Goal: Task Accomplishment & Management: Manage account settings

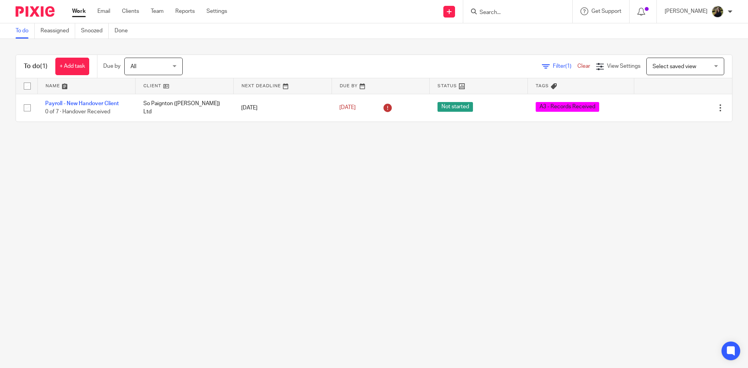
drag, startPoint x: 0, startPoint y: 0, endPoint x: 490, endPoint y: 15, distance: 489.8
click at [490, 15] on input "Search" at bounding box center [514, 12] width 70 height 7
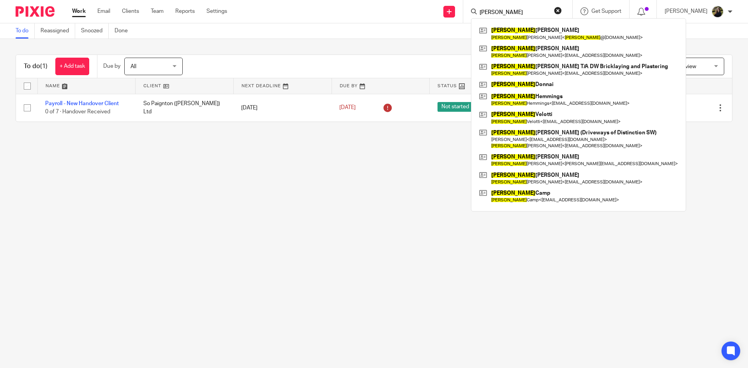
type input "daniel"
click at [562, 10] on button "reset" at bounding box center [558, 11] width 8 height 8
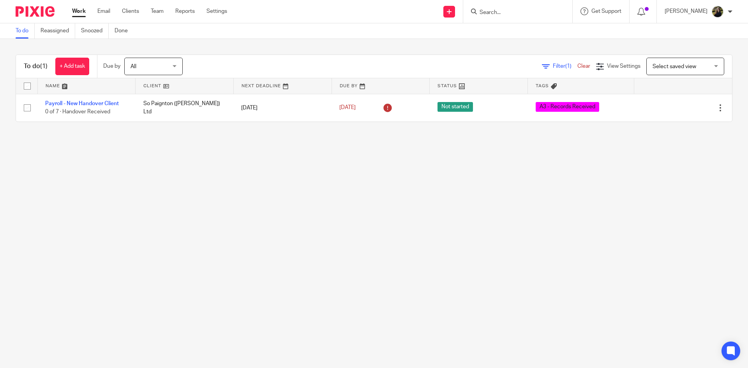
click at [364, 37] on div "To do Reassigned Snoozed Done" at bounding box center [374, 31] width 748 height 16
click at [497, 14] on input "Search" at bounding box center [514, 12] width 70 height 7
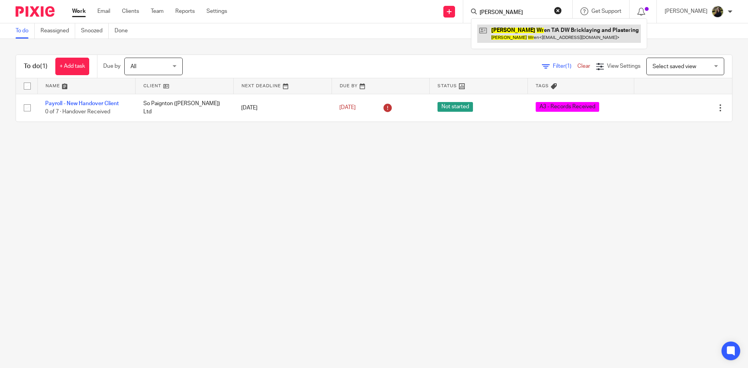
type input "daniel wr"
click at [509, 25] on link at bounding box center [559, 34] width 164 height 18
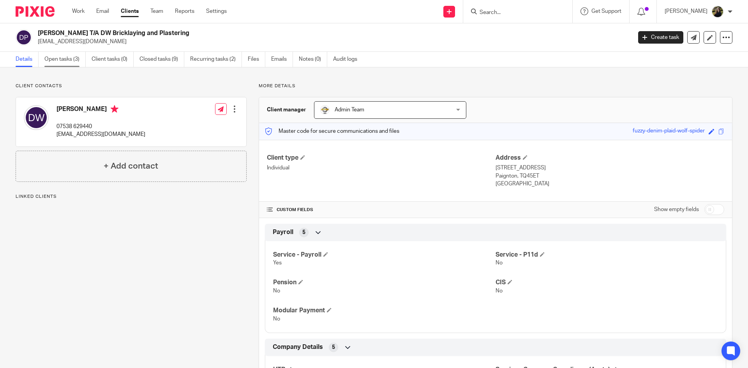
click at [60, 61] on link "Open tasks (3)" at bounding box center [64, 59] width 41 height 15
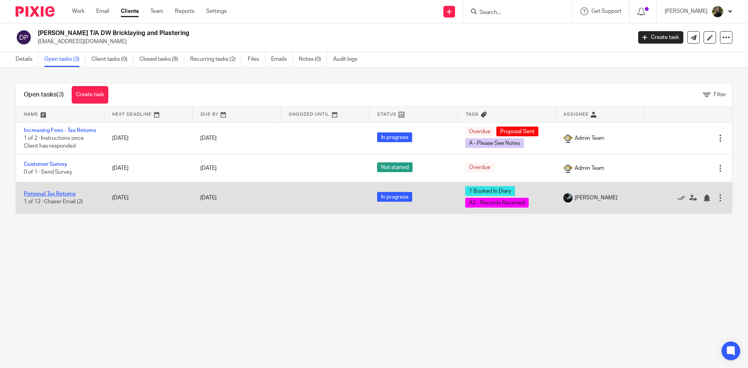
click at [63, 197] on link "Personal Tax Returns" at bounding box center [50, 193] width 52 height 5
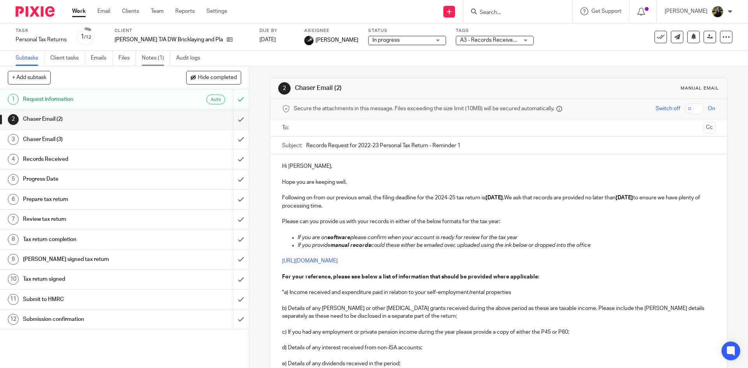
click at [157, 60] on link "Notes (1)" at bounding box center [156, 58] width 28 height 15
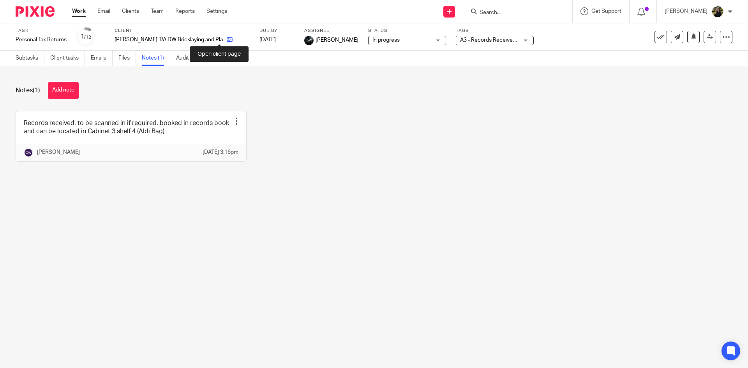
click at [227, 37] on icon at bounding box center [230, 40] width 6 height 6
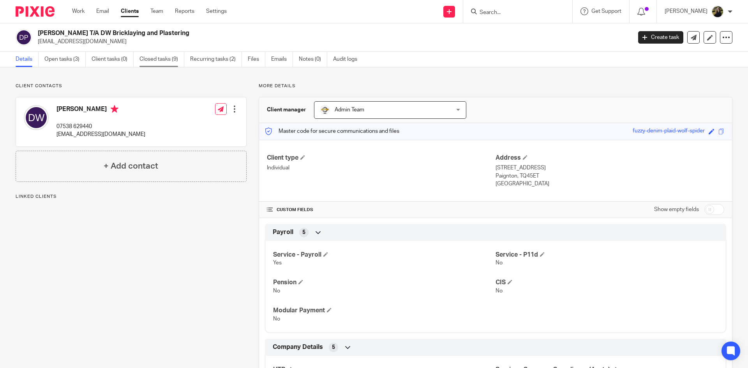
click at [170, 57] on link "Closed tasks (9)" at bounding box center [162, 59] width 45 height 15
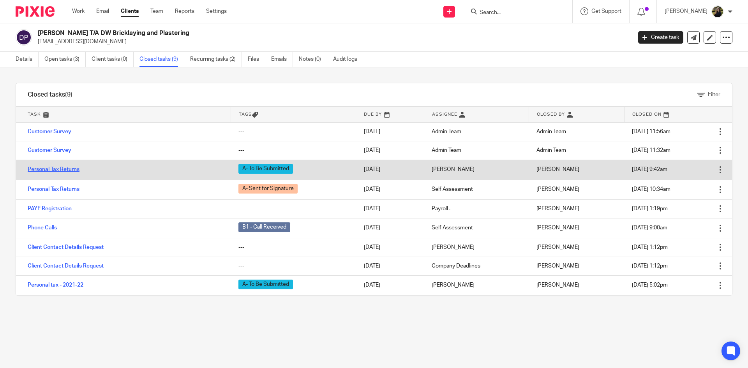
click at [58, 171] on link "Personal Tax Returns" at bounding box center [54, 169] width 52 height 5
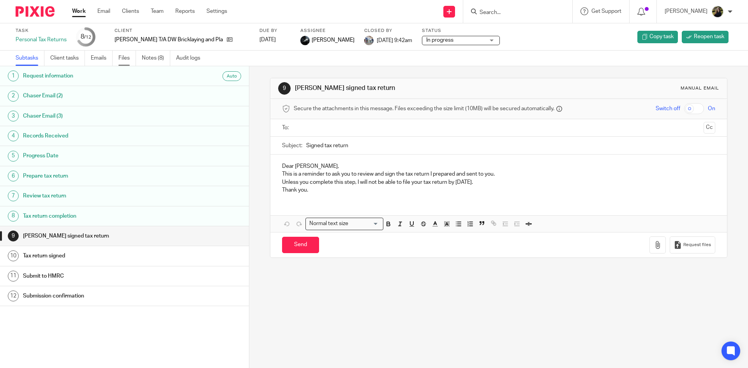
click at [131, 59] on link "Files" at bounding box center [127, 58] width 18 height 15
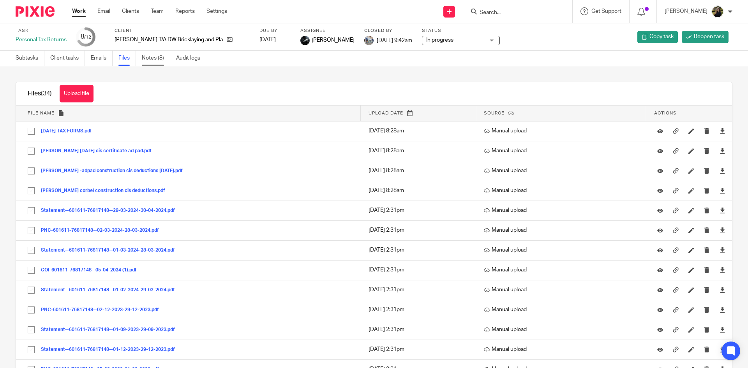
click at [151, 56] on link "Notes (8)" at bounding box center [156, 58] width 28 height 15
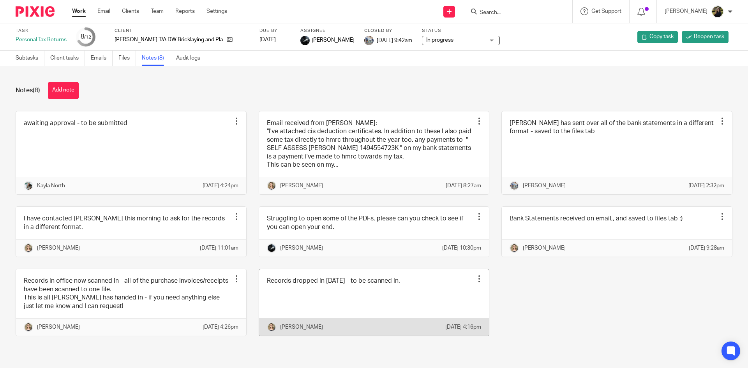
scroll to position [20, 0]
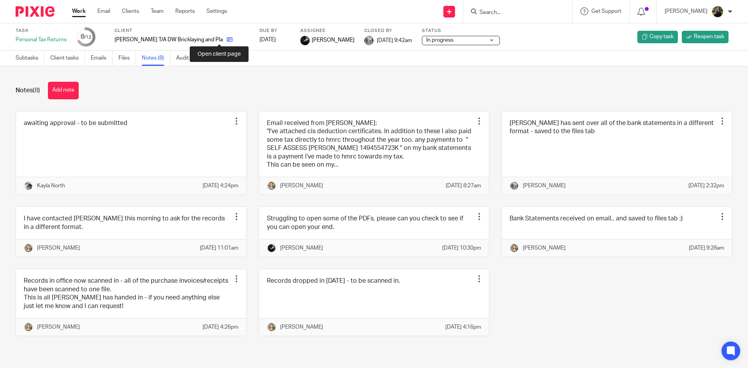
click at [227, 39] on icon at bounding box center [230, 40] width 6 height 6
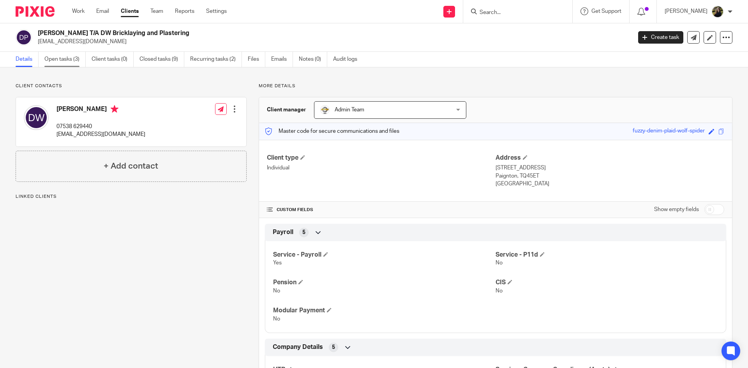
click at [60, 60] on link "Open tasks (3)" at bounding box center [64, 59] width 41 height 15
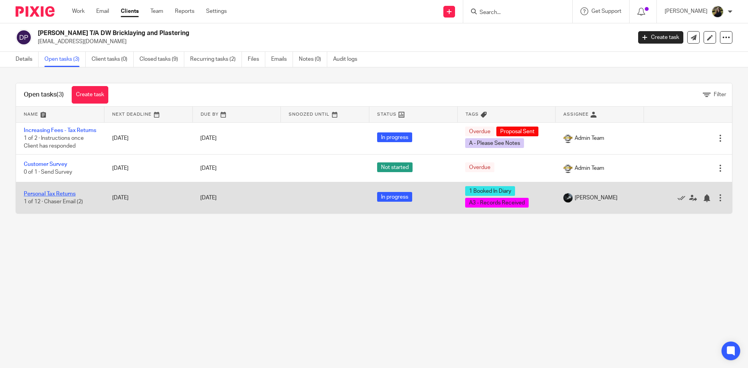
click at [51, 197] on link "Personal Tax Returns" at bounding box center [50, 193] width 52 height 5
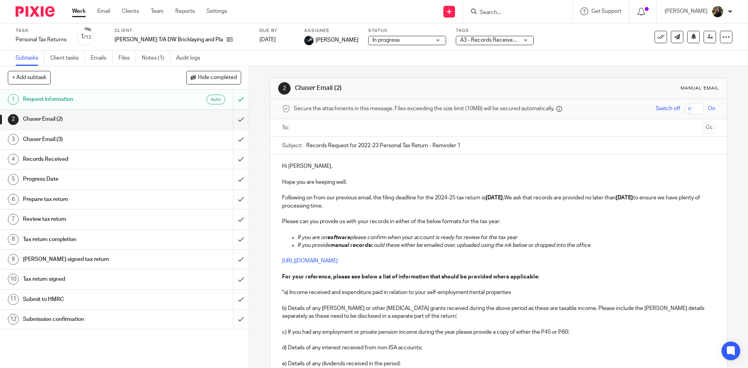
click at [486, 40] on span "A3 - Records Received + 1" at bounding box center [492, 39] width 64 height 5
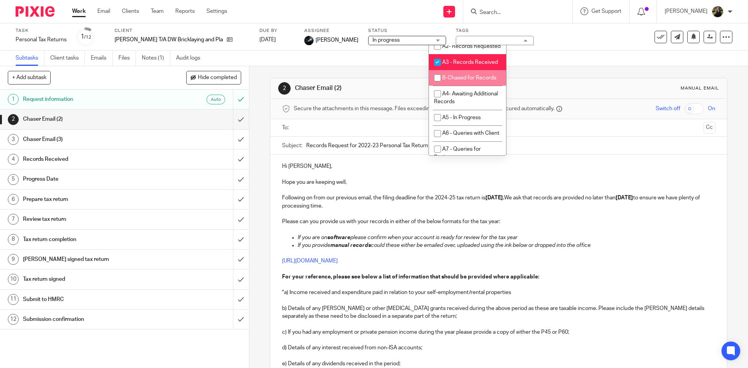
scroll to position [312, 0]
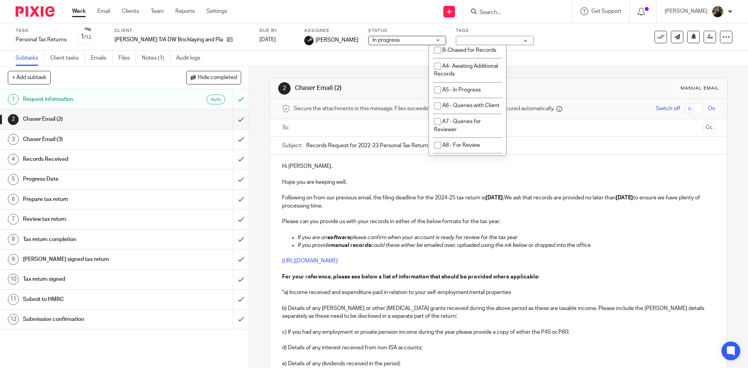
click at [471, 37] on span "A3 - Records Received" at bounding box center [470, 34] width 56 height 5
checkbox input "true"
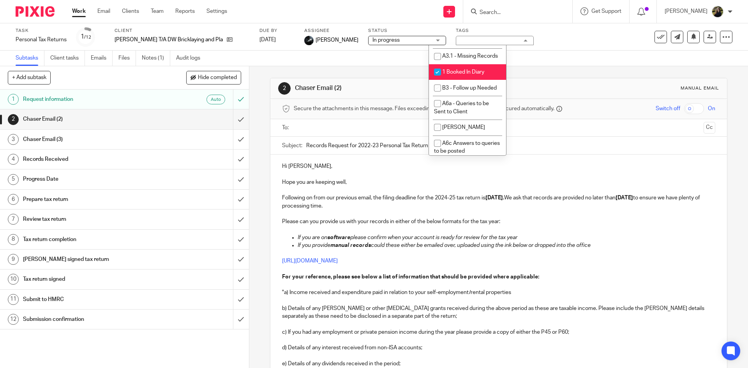
scroll to position [663, 0]
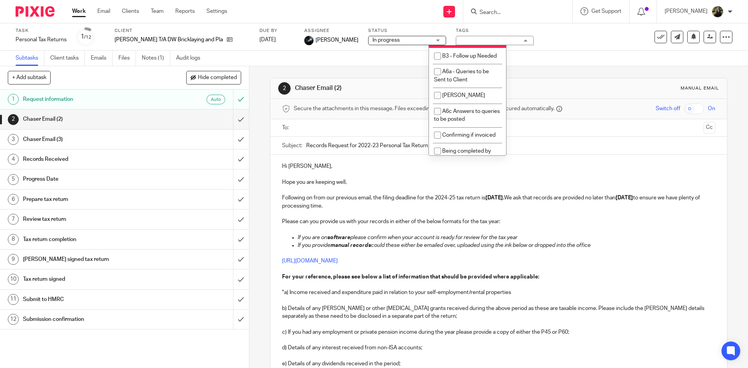
click at [470, 48] on li "1 Booked In Diary" at bounding box center [467, 40] width 77 height 16
checkbox input "false"
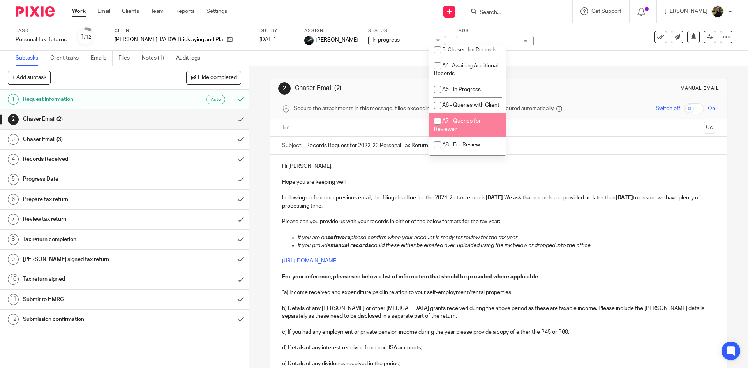
scroll to position [312, 0]
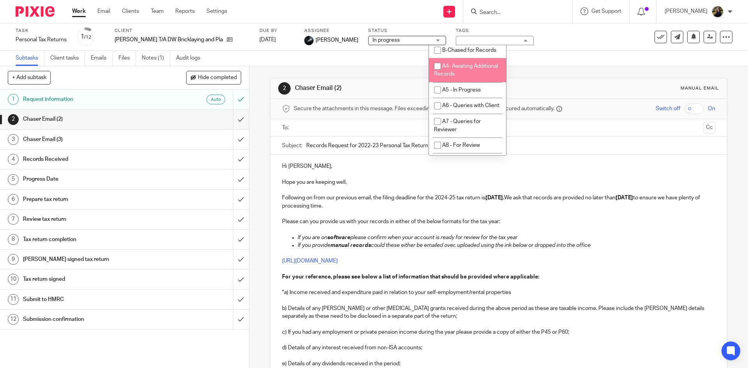
click at [469, 77] on span "A4- Awaiting Additional Records" at bounding box center [466, 71] width 64 height 14
checkbox input "true"
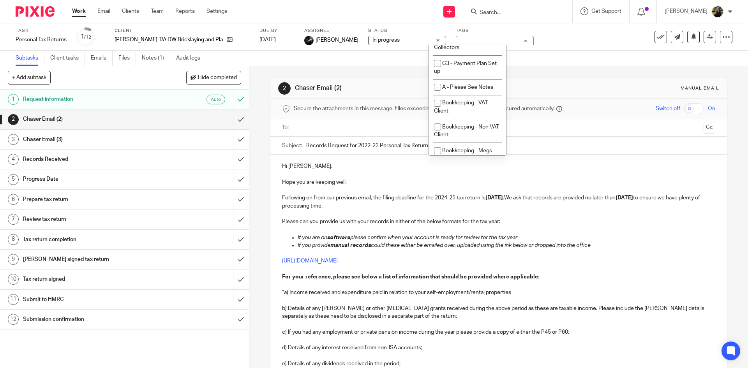
scroll to position [78, 0]
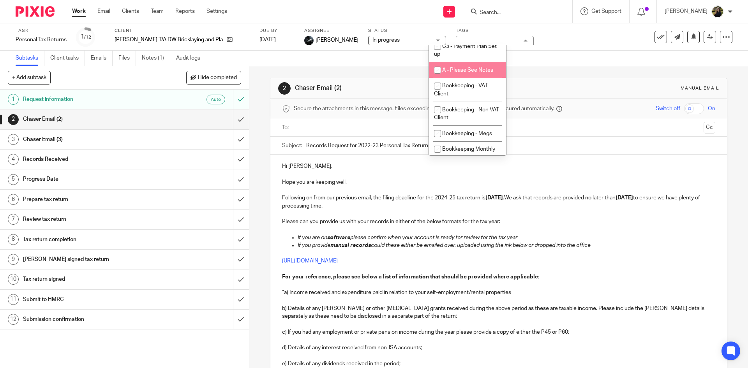
click at [474, 71] on span "A - Please See Notes" at bounding box center [467, 69] width 51 height 5
checkbox input "true"
click at [158, 57] on link "Notes (1)" at bounding box center [156, 58] width 28 height 15
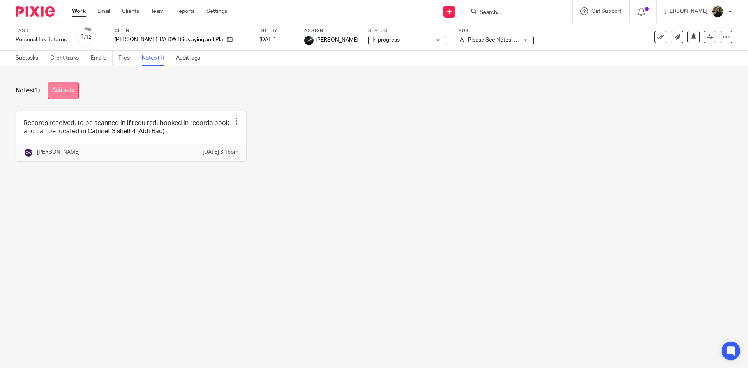
drag, startPoint x: 0, startPoint y: 0, endPoint x: 63, endPoint y: 94, distance: 113.0
click at [63, 94] on button "Add note" at bounding box center [63, 91] width 31 height 18
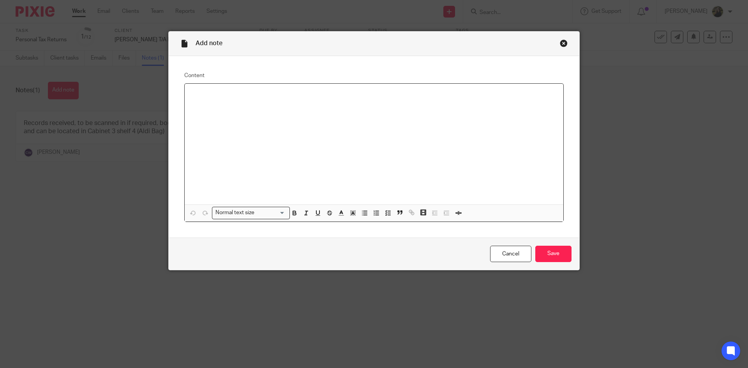
click at [230, 99] on div at bounding box center [374, 144] width 379 height 121
click at [561, 256] on input "Save" at bounding box center [554, 254] width 36 height 17
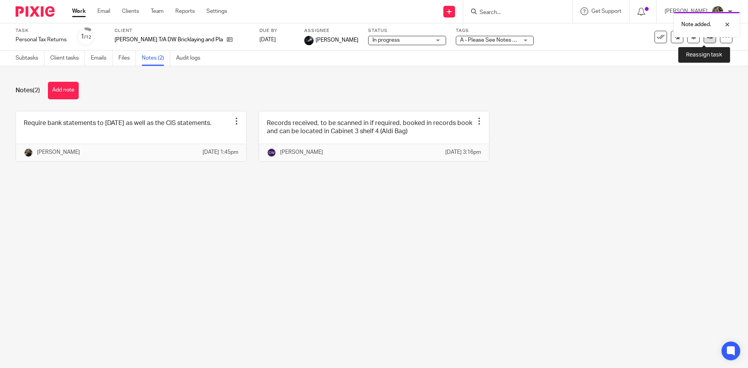
click at [707, 39] on icon at bounding box center [710, 37] width 6 height 6
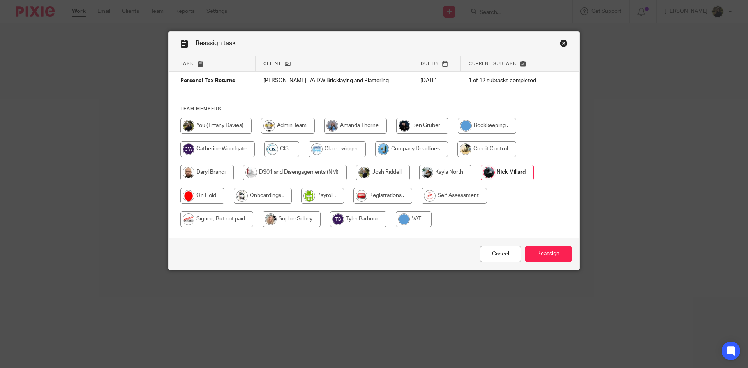
drag, startPoint x: 221, startPoint y: 152, endPoint x: 226, endPoint y: 150, distance: 4.6
click at [221, 152] on input "radio" at bounding box center [217, 149] width 74 height 16
radio input "true"
click at [562, 255] on input "Reassign" at bounding box center [548, 254] width 46 height 17
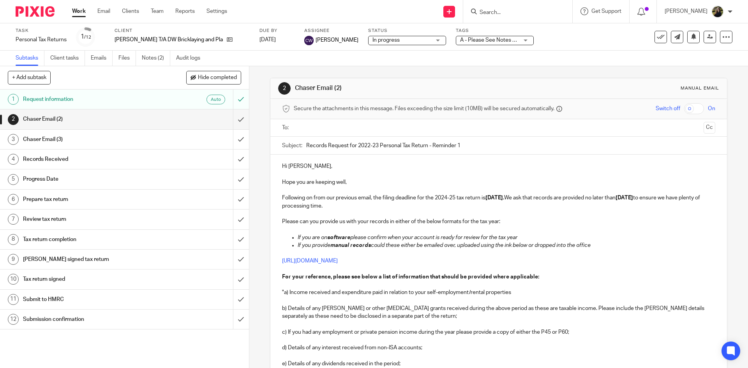
click at [34, 14] on img at bounding box center [35, 11] width 39 height 11
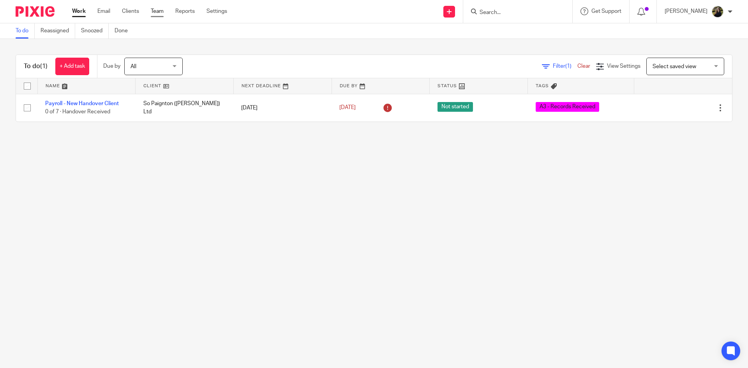
click at [156, 12] on link "Team" at bounding box center [157, 11] width 13 height 8
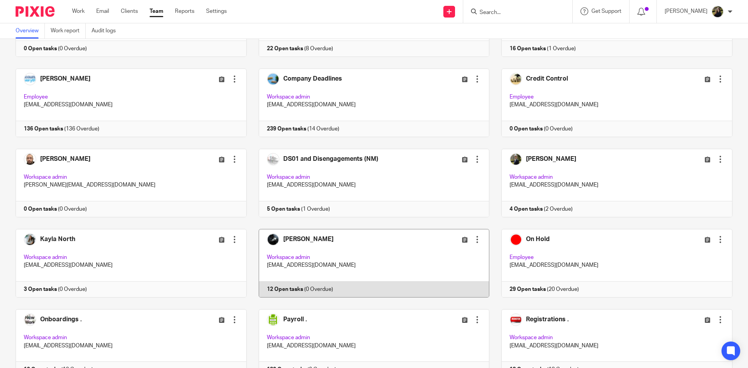
scroll to position [195, 0]
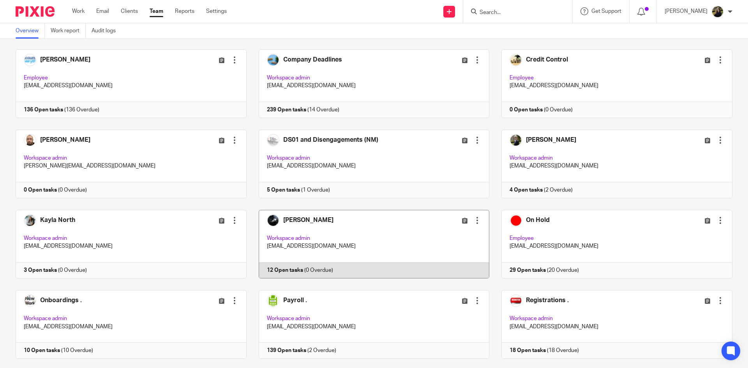
click at [310, 215] on link at bounding box center [368, 244] width 243 height 69
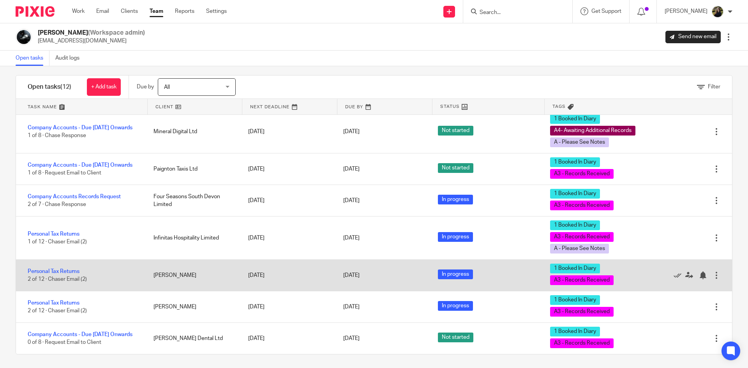
scroll to position [9, 0]
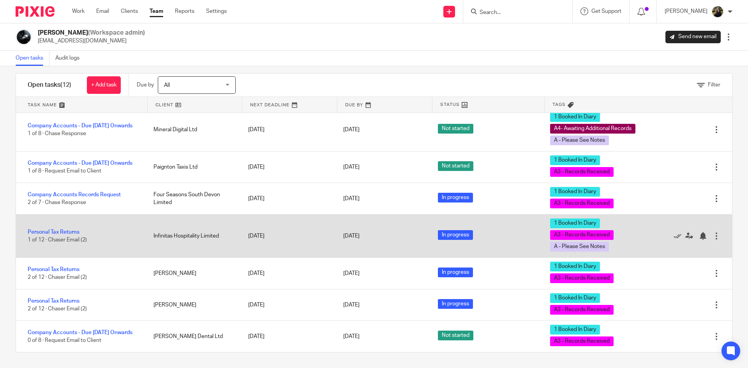
click at [60, 228] on div "Personal Tax Returns 1 of 12 · Chaser Email (2)" at bounding box center [81, 237] width 130 height 24
click at [62, 228] on div "Personal Tax Returns 1 of 12 · Chaser Email (2)" at bounding box center [81, 237] width 130 height 24
click at [70, 233] on link "Personal Tax Returns" at bounding box center [54, 232] width 52 height 5
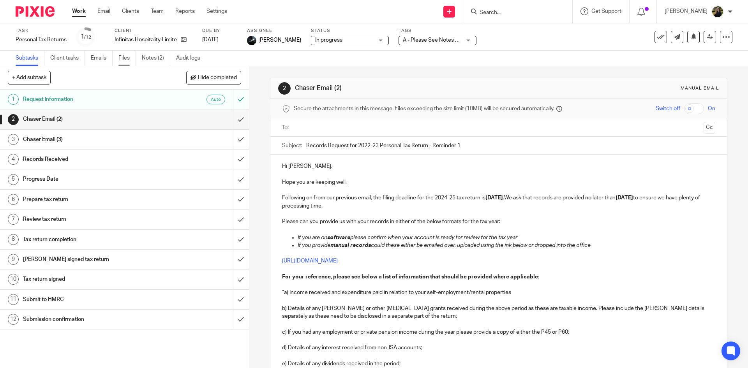
click at [124, 54] on link "Files" at bounding box center [127, 58] width 18 height 15
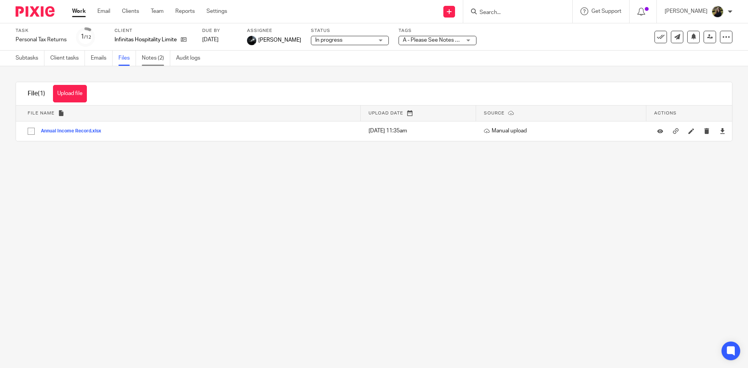
click at [153, 57] on link "Notes (2)" at bounding box center [156, 58] width 28 height 15
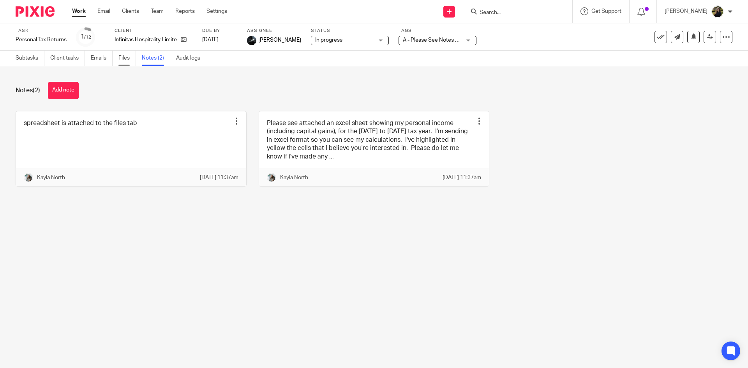
click at [125, 55] on link "Files" at bounding box center [127, 58] width 18 height 15
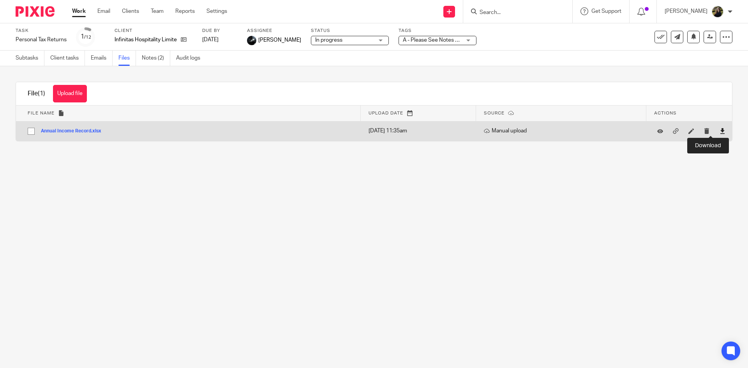
click at [720, 131] on icon at bounding box center [723, 131] width 6 height 6
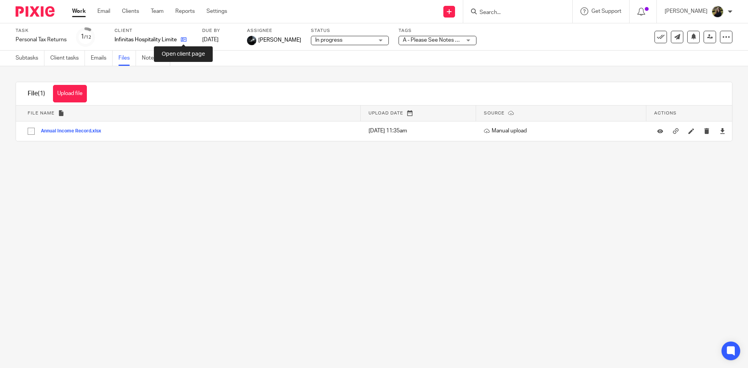
click at [185, 38] on icon at bounding box center [184, 40] width 6 height 6
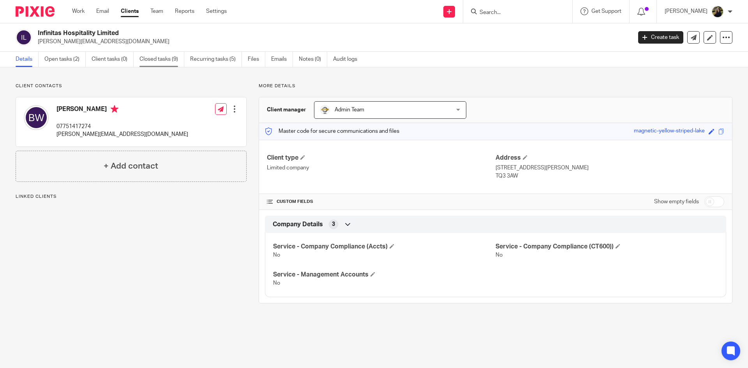
click at [162, 59] on link "Closed tasks (9)" at bounding box center [162, 59] width 45 height 15
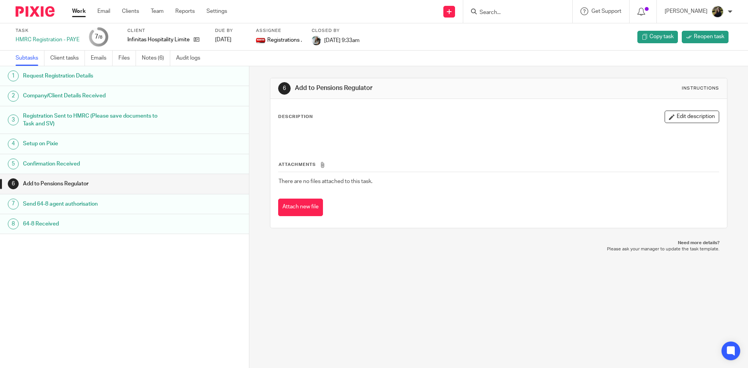
click at [156, 60] on link "Notes (6)" at bounding box center [156, 58] width 28 height 15
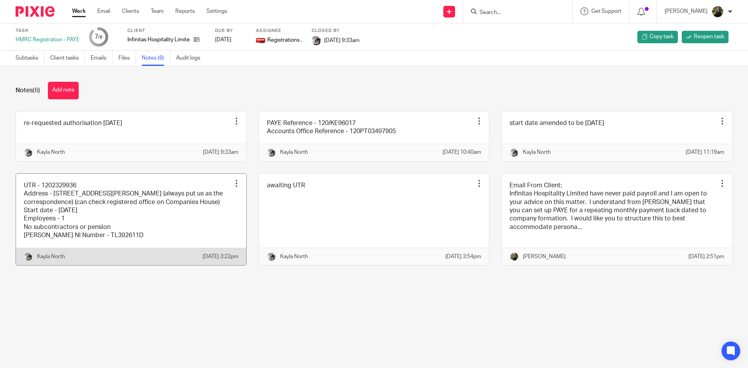
click at [87, 206] on link at bounding box center [131, 220] width 230 height 92
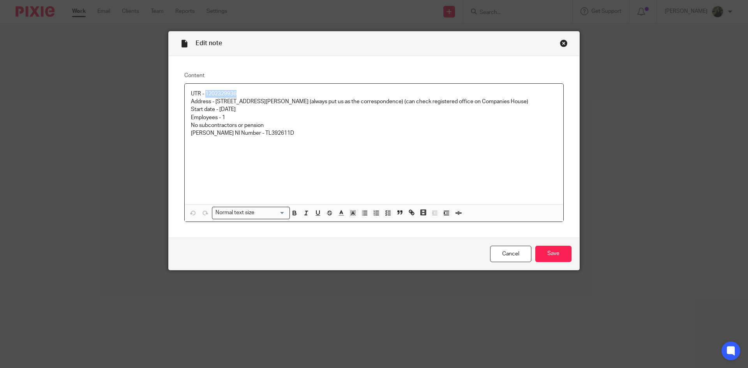
drag, startPoint x: 245, startPoint y: 95, endPoint x: 204, endPoint y: 90, distance: 40.9
click at [204, 90] on p "UTR - 1202329936" at bounding box center [374, 94] width 366 height 8
copy p "1202329936"
click at [560, 42] on div "Close this dialog window" at bounding box center [564, 43] width 8 height 8
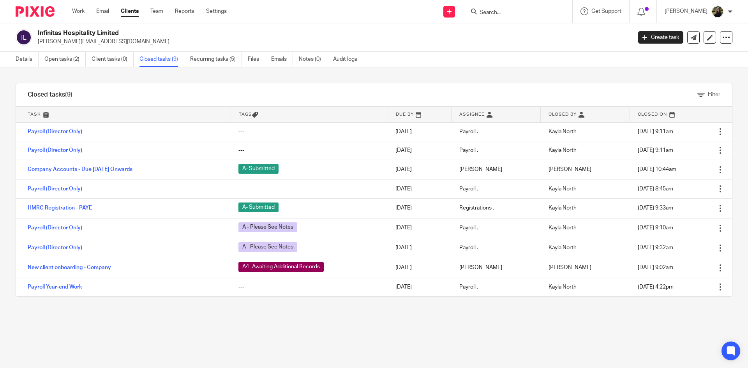
click at [496, 12] on input "Search" at bounding box center [514, 12] width 70 height 7
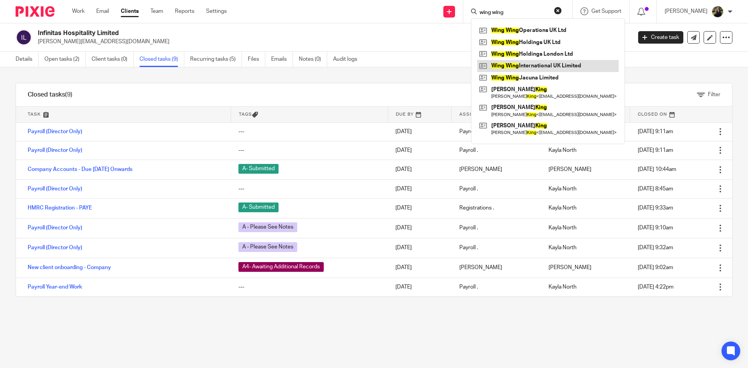
type input "wing wing"
click at [550, 62] on link at bounding box center [547, 66] width 141 height 12
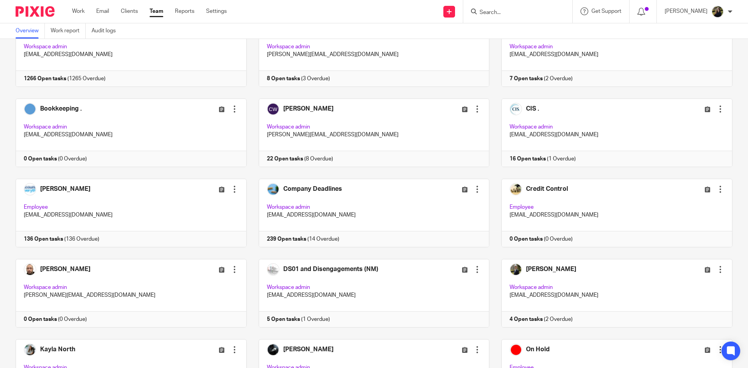
scroll to position [78, 0]
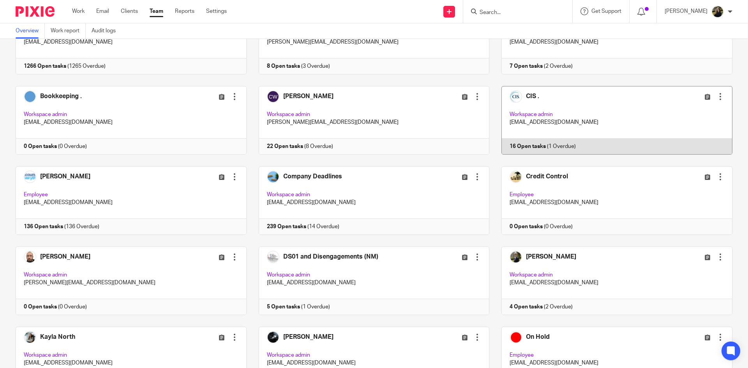
click at [535, 103] on link at bounding box center [611, 120] width 243 height 69
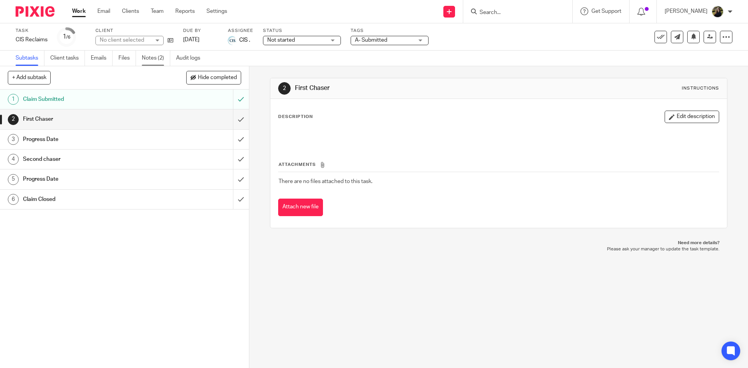
drag, startPoint x: 0, startPoint y: 0, endPoint x: 165, endPoint y: 63, distance: 176.8
click at [165, 63] on link "Notes (2)" at bounding box center [156, 58] width 28 height 15
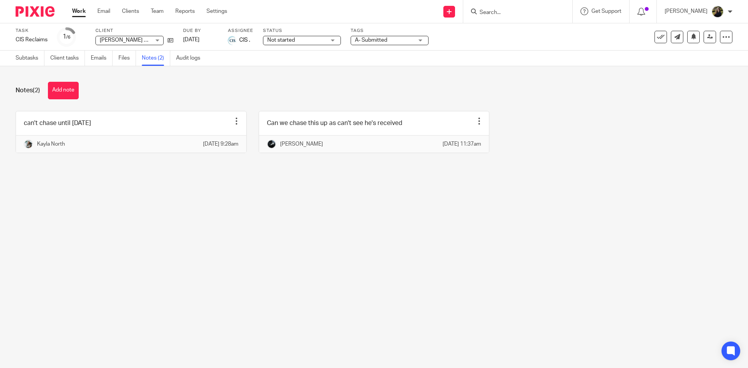
click at [373, 79] on div "Notes (2) Add note can't chase until 17th September 2025 Edit note Delete note …" at bounding box center [374, 123] width 748 height 114
click at [127, 64] on link "Files" at bounding box center [127, 58] width 18 height 15
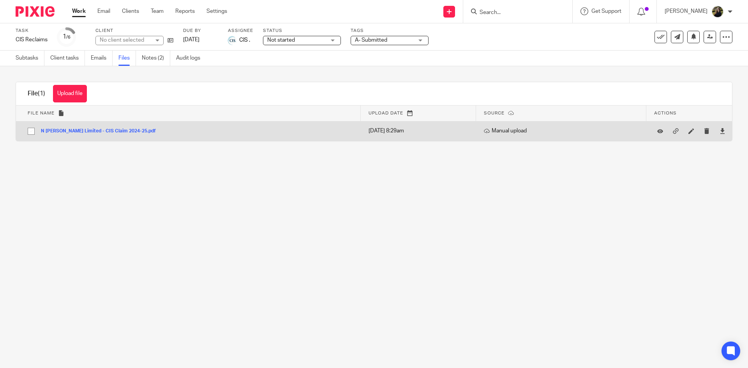
click at [110, 132] on button "N [PERSON_NAME] Limited - CIS Claim 2024-25.pdf" at bounding box center [101, 131] width 121 height 5
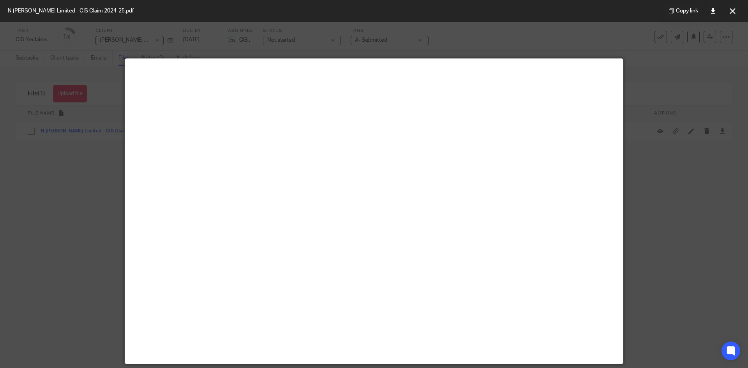
scroll to position [39, 0]
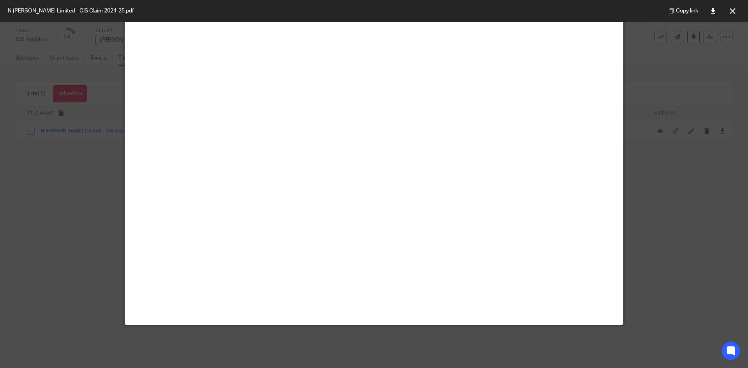
click at [53, 215] on div at bounding box center [374, 184] width 748 height 368
click at [730, 7] on button at bounding box center [733, 11] width 16 height 16
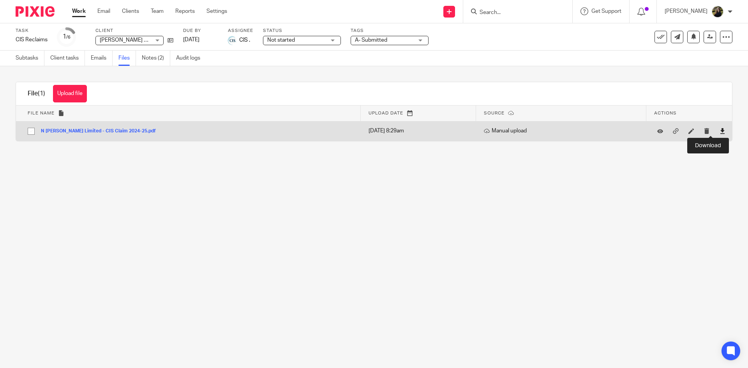
click at [720, 131] on icon at bounding box center [723, 131] width 6 height 6
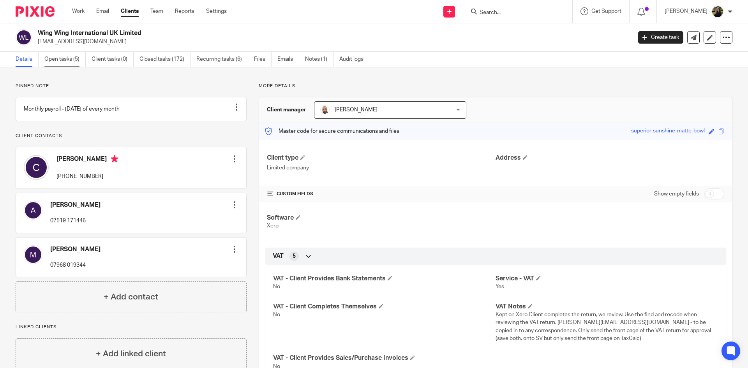
click at [72, 60] on link "Open tasks (5)" at bounding box center [64, 59] width 41 height 15
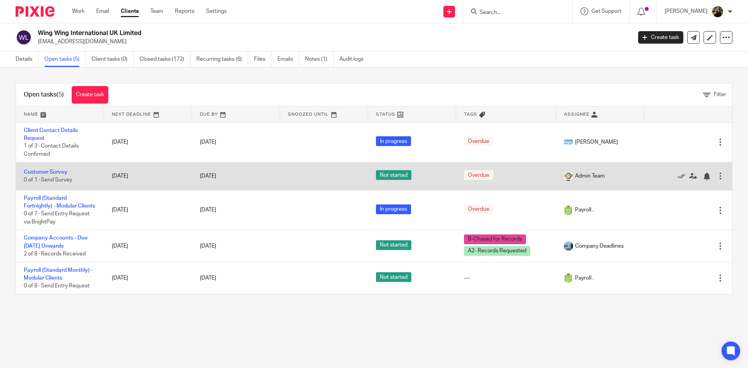
drag, startPoint x: 66, startPoint y: 134, endPoint x: 37, endPoint y: 189, distance: 62.8
click at [37, 189] on td "Customer Survey 0 of 1 · Send Survey" at bounding box center [60, 177] width 88 height 28
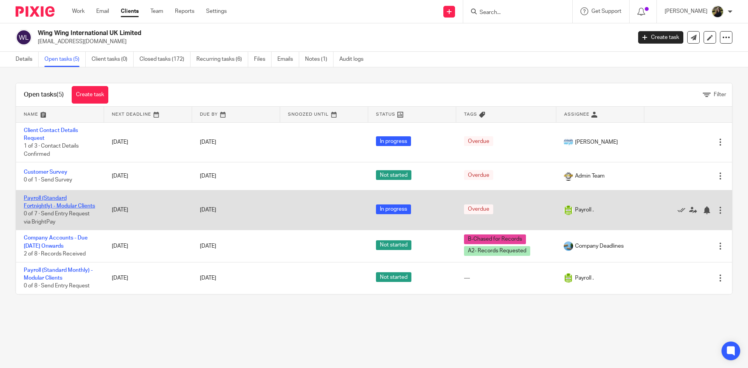
click at [31, 200] on link "Payroll (Standard Fortnightly) - Modular Clients" at bounding box center [59, 202] width 71 height 13
click at [39, 202] on td "Payroll (Standard Fortnightly) - Modular Clients 0 of 7 · Send Entry Request vi…" at bounding box center [60, 210] width 88 height 40
click at [34, 197] on link "Payroll (Standard Fortnightly) - Modular Clients" at bounding box center [59, 202] width 71 height 13
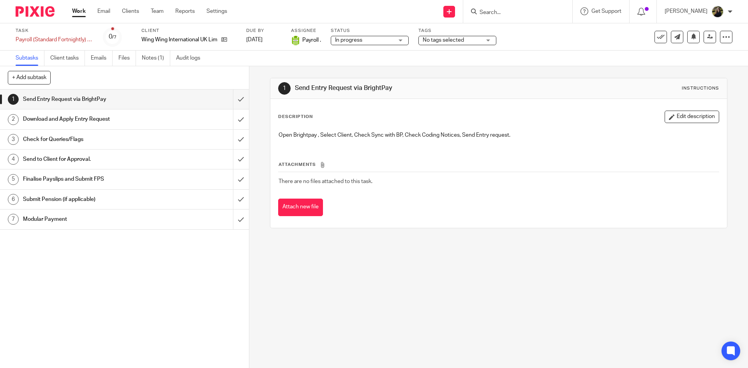
click at [459, 41] on span "No tags selected" at bounding box center [443, 39] width 41 height 5
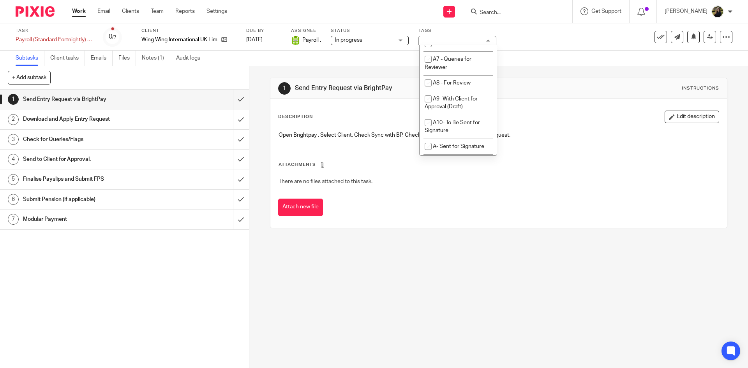
scroll to position [390, 0]
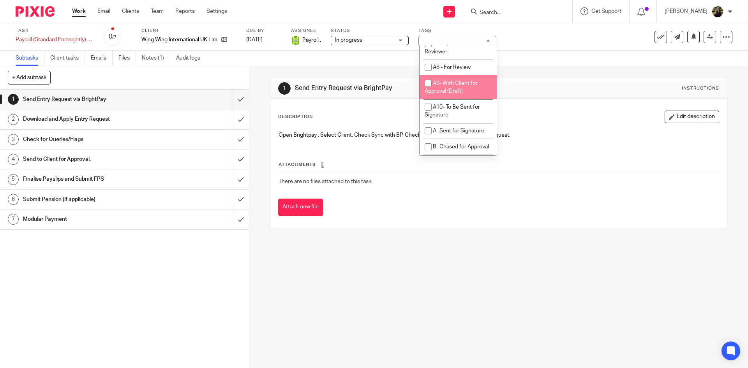
click at [460, 99] on li "A9- With Client for Approval (Draft)" at bounding box center [458, 87] width 77 height 24
checkbox input "true"
click at [383, 36] on span "In progress" at bounding box center [364, 40] width 58 height 8
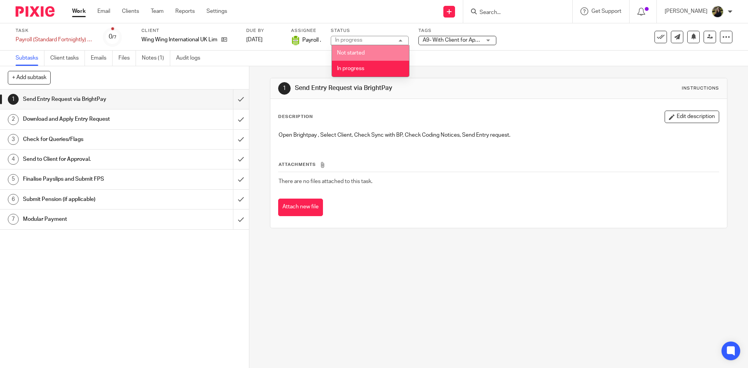
click at [520, 86] on div "1 Send Entry Request via BrightPay Instructions" at bounding box center [498, 88] width 441 height 12
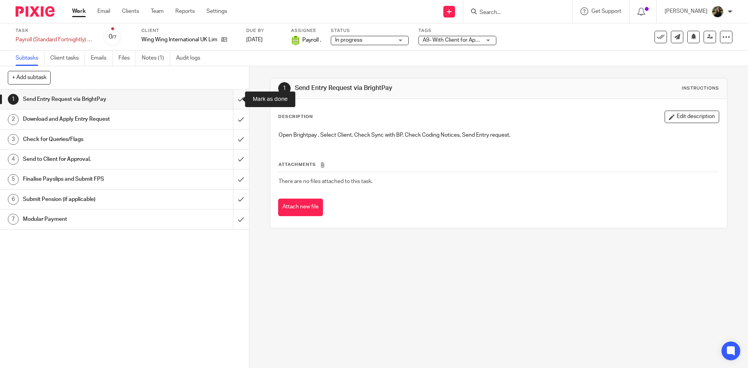
click at [236, 95] on input "submit" at bounding box center [124, 99] width 249 height 19
click at [229, 119] on input "submit" at bounding box center [124, 119] width 249 height 19
click at [231, 138] on input "submit" at bounding box center [124, 139] width 249 height 19
click at [231, 157] on input "submit" at bounding box center [124, 159] width 249 height 19
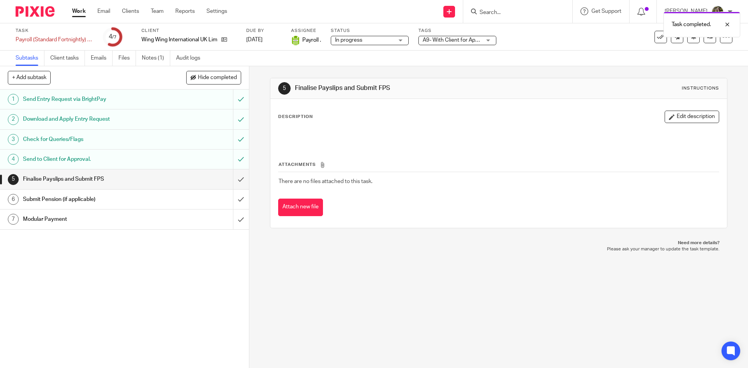
click at [538, 92] on div "5 Finalise Payslips and Submit FPS Instructions" at bounding box center [498, 88] width 441 height 12
click at [497, 10] on input "Search" at bounding box center [514, 12] width 70 height 7
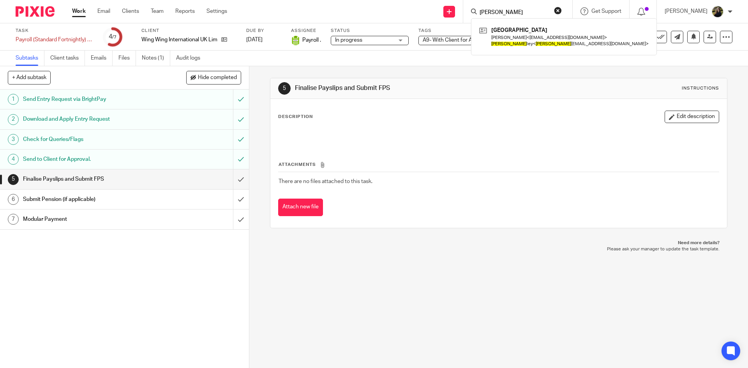
type input "[PERSON_NAME]"
click at [43, 11] on img at bounding box center [35, 11] width 39 height 11
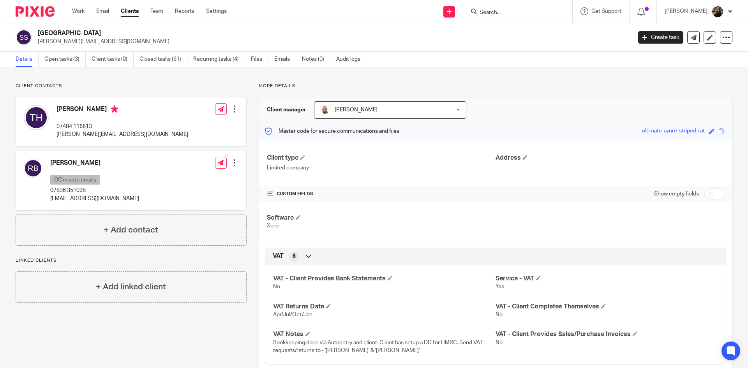
click at [46, 11] on img at bounding box center [35, 11] width 39 height 11
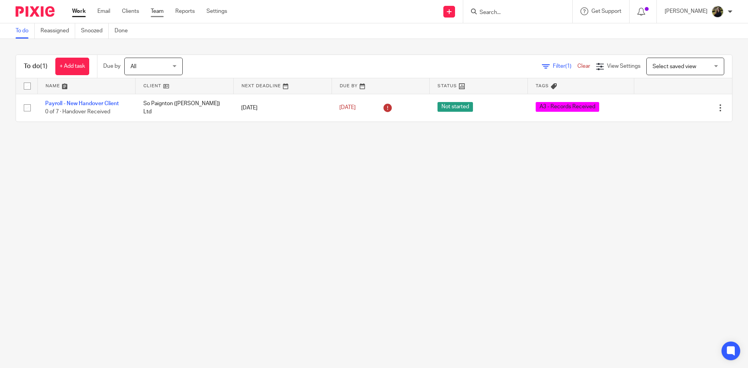
click at [158, 11] on link "Team" at bounding box center [157, 11] width 13 height 8
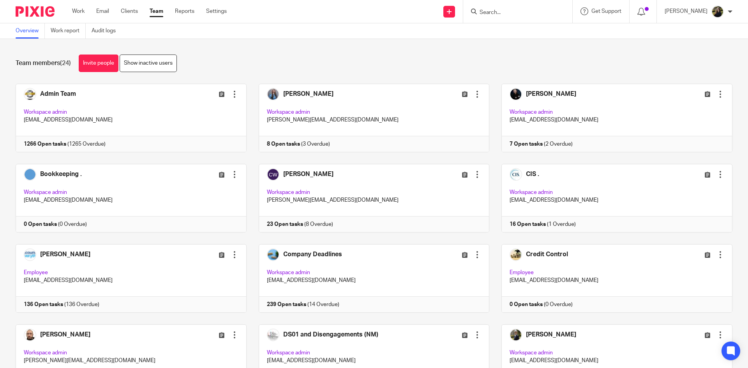
click at [496, 11] on input "Search" at bounding box center [514, 12] width 70 height 7
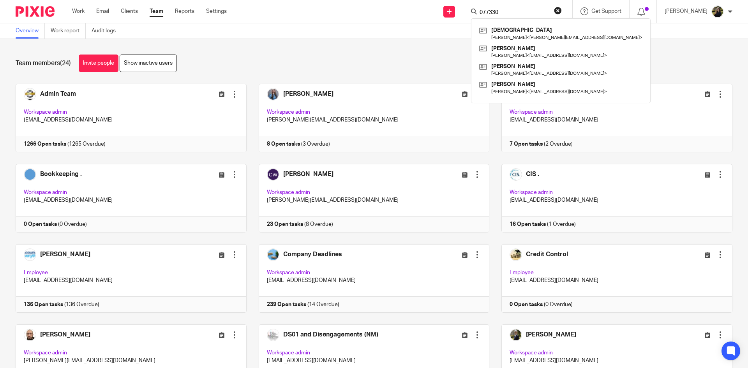
type input "0773302"
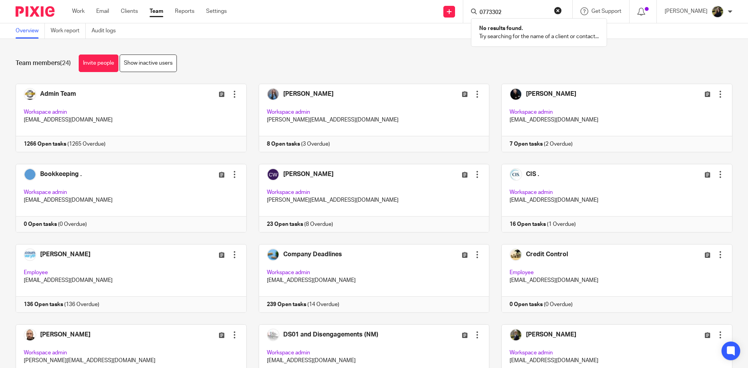
drag, startPoint x: 512, startPoint y: 12, endPoint x: 483, endPoint y: 14, distance: 28.9
click at [483, 14] on div "0773302" at bounding box center [516, 12] width 91 height 10
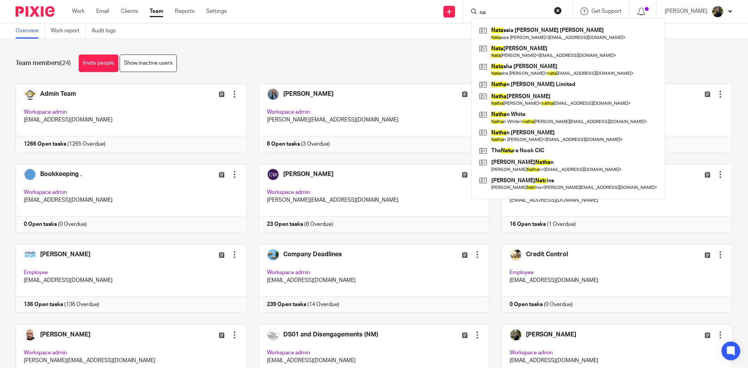
type input "n"
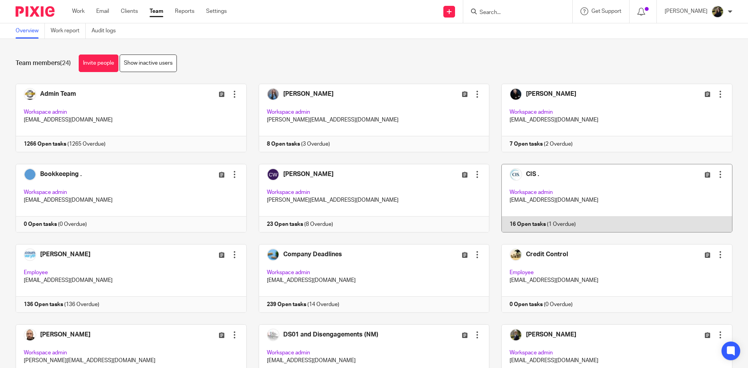
click at [580, 201] on link at bounding box center [611, 198] width 243 height 69
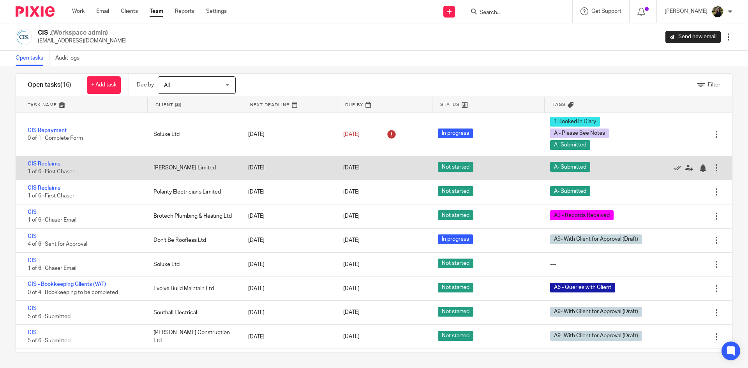
click at [42, 164] on link "CIS Reclaims" at bounding box center [44, 163] width 33 height 5
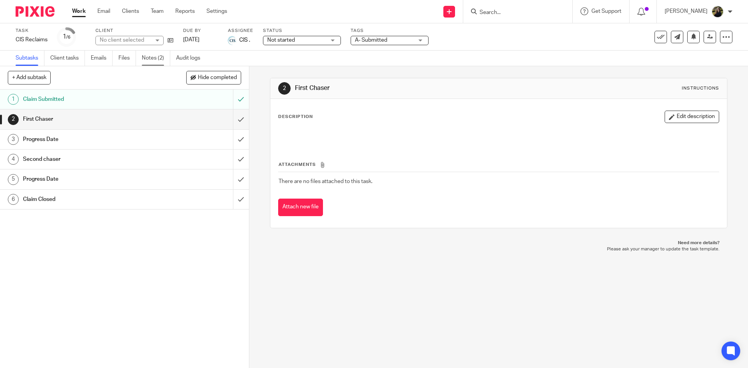
click at [163, 60] on link "Notes (2)" at bounding box center [156, 58] width 28 height 15
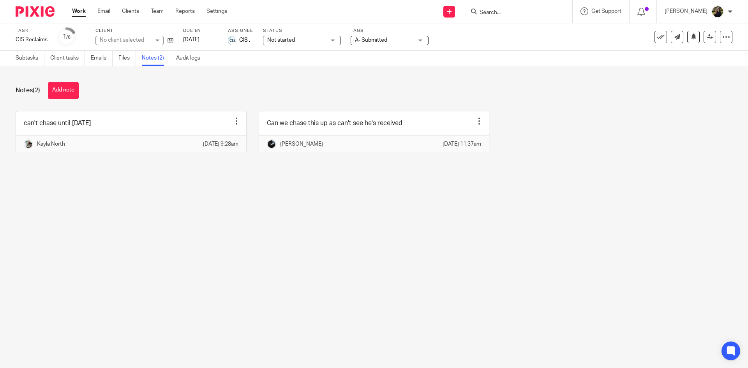
click at [74, 94] on button "Add note" at bounding box center [63, 91] width 31 height 18
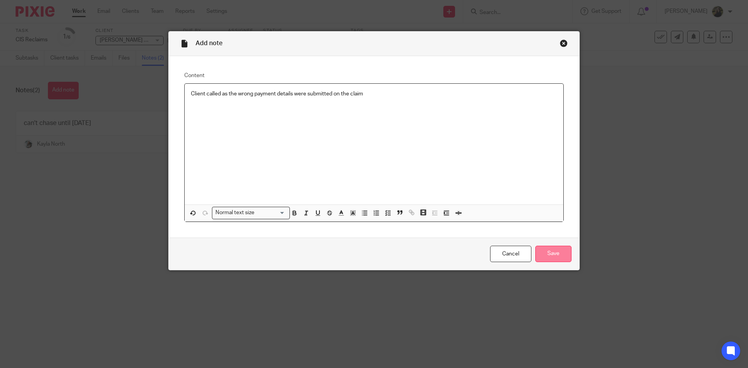
click at [551, 252] on input "Save" at bounding box center [554, 254] width 36 height 17
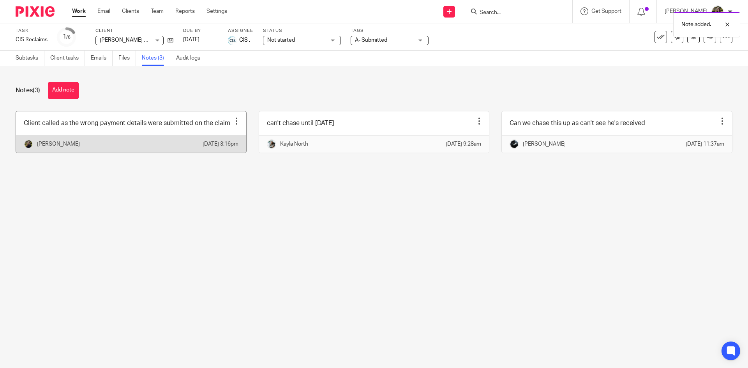
click at [192, 115] on link at bounding box center [131, 131] width 230 height 41
click at [171, 131] on link at bounding box center [131, 131] width 230 height 41
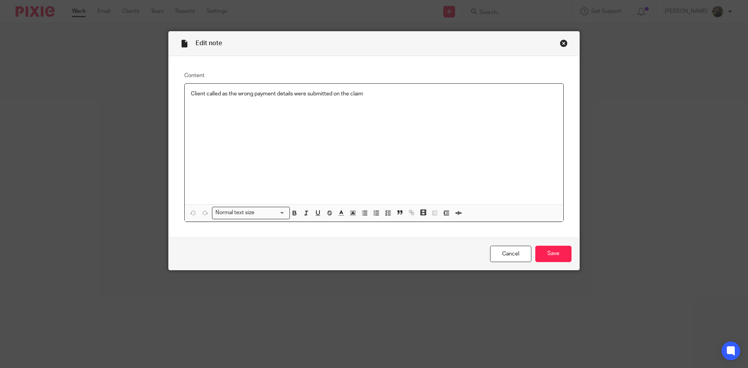
click at [410, 90] on p "Client called as the wrong payment details were submitted on the claim" at bounding box center [374, 94] width 366 height 8
click at [566, 248] on input "Save" at bounding box center [554, 254] width 36 height 17
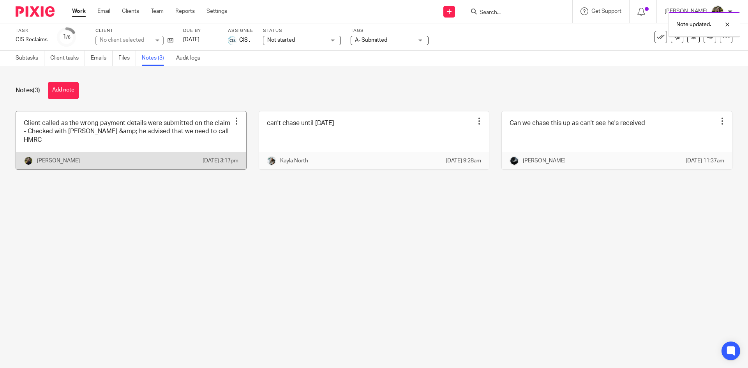
click at [187, 130] on link at bounding box center [131, 140] width 230 height 58
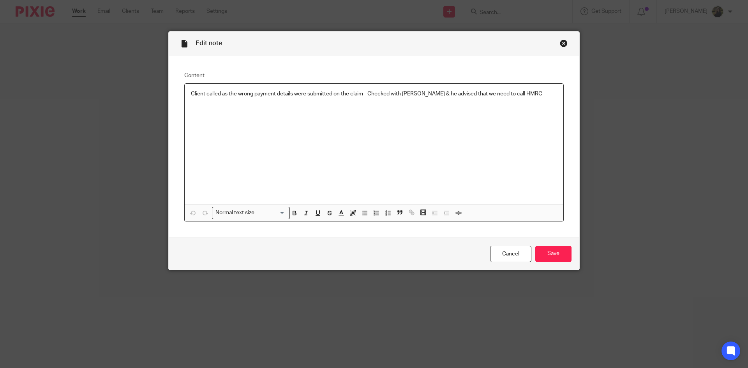
click at [224, 94] on p "Client called as the wrong payment details were submitted on the claim - Checke…" at bounding box center [374, 94] width 366 height 8
click at [536, 248] on input "Save" at bounding box center [554, 254] width 36 height 17
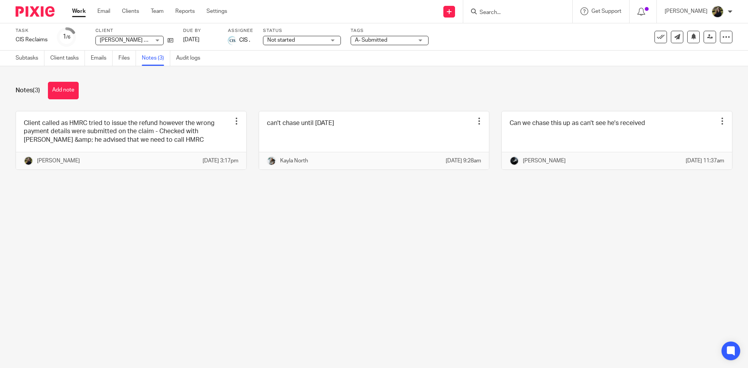
click at [518, 13] on input "Search" at bounding box center [514, 12] width 70 height 7
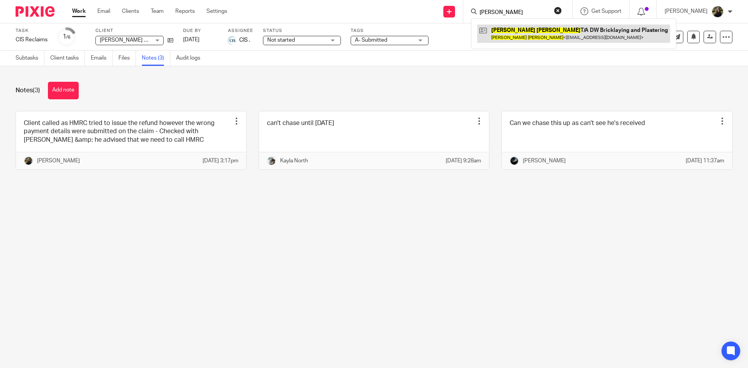
type input "daniel wren"
click at [522, 34] on link at bounding box center [573, 34] width 193 height 18
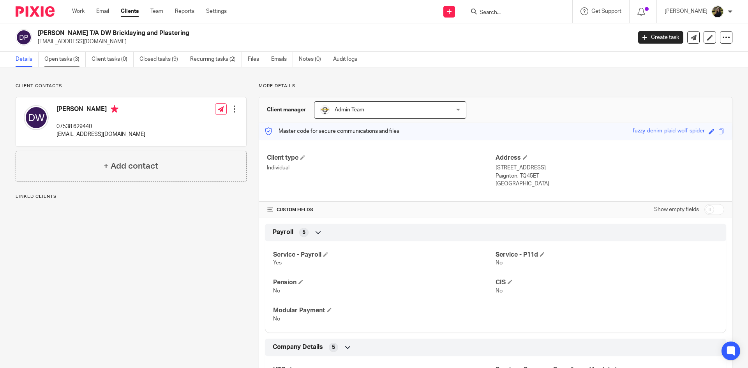
click at [71, 59] on link "Open tasks (3)" at bounding box center [64, 59] width 41 height 15
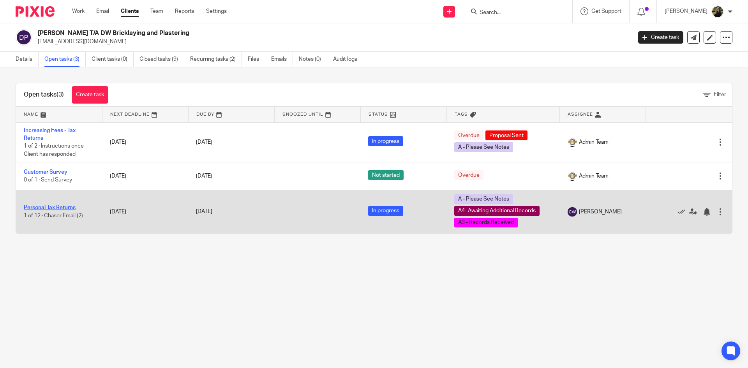
click at [53, 209] on link "Personal Tax Returns" at bounding box center [50, 207] width 52 height 5
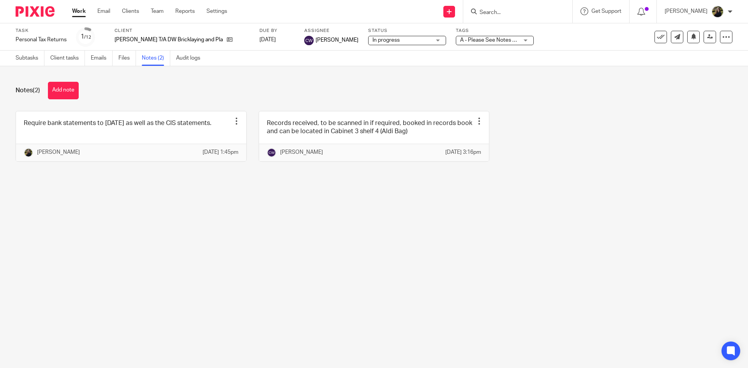
click at [27, 12] on img at bounding box center [35, 11] width 39 height 11
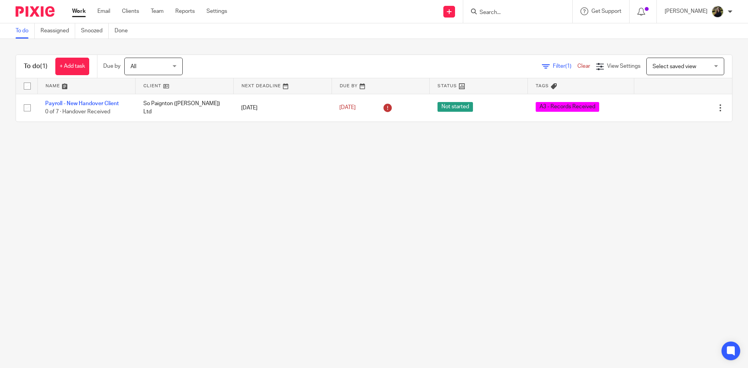
click at [513, 7] on form at bounding box center [520, 12] width 83 height 10
click at [507, 11] on input "Search" at bounding box center [514, 12] width 70 height 7
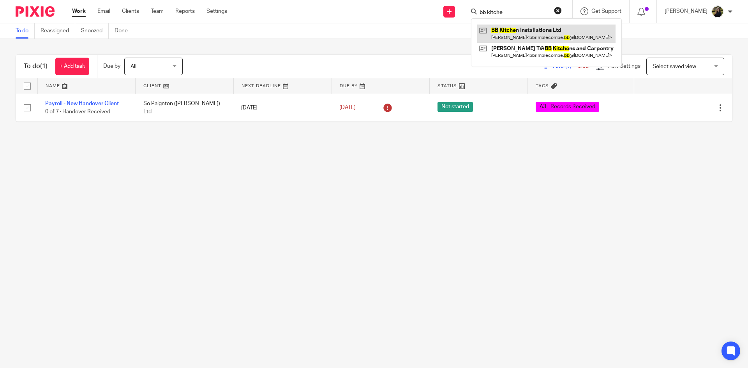
type input "bb kitche"
click at [525, 31] on link at bounding box center [546, 34] width 138 height 18
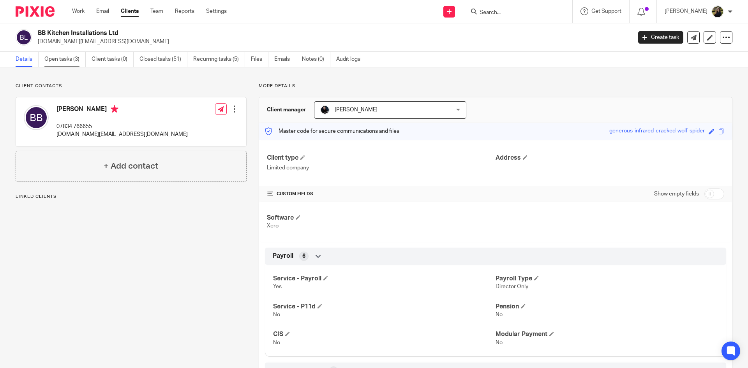
click at [68, 59] on link "Open tasks (3)" at bounding box center [64, 59] width 41 height 15
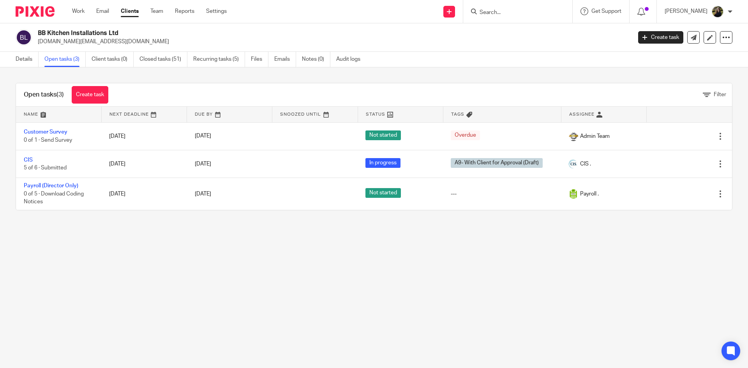
click at [519, 14] on input "Search" at bounding box center [514, 12] width 70 height 7
type input "the patch"
click at [559, 41] on link at bounding box center [546, 34] width 139 height 18
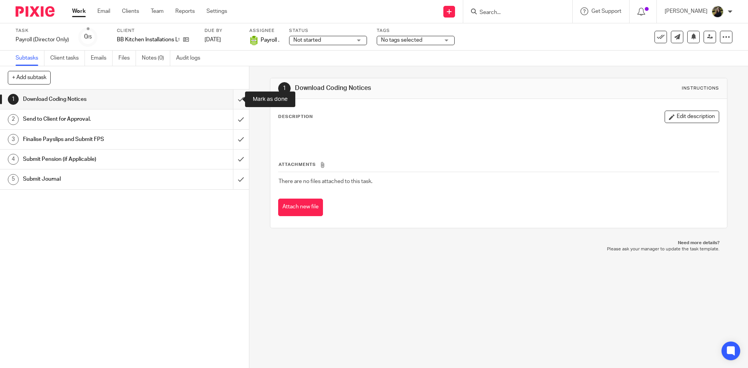
click at [233, 97] on input "submit" at bounding box center [124, 99] width 249 height 19
click at [231, 116] on input "submit" at bounding box center [124, 119] width 249 height 19
click at [232, 138] on input "submit" at bounding box center [124, 139] width 249 height 19
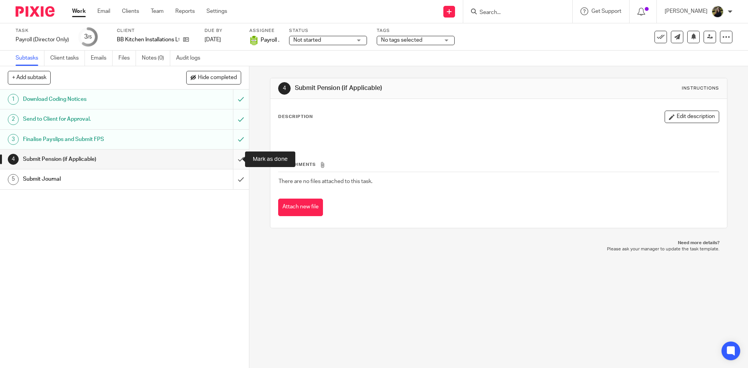
click at [236, 155] on input "submit" at bounding box center [124, 159] width 249 height 19
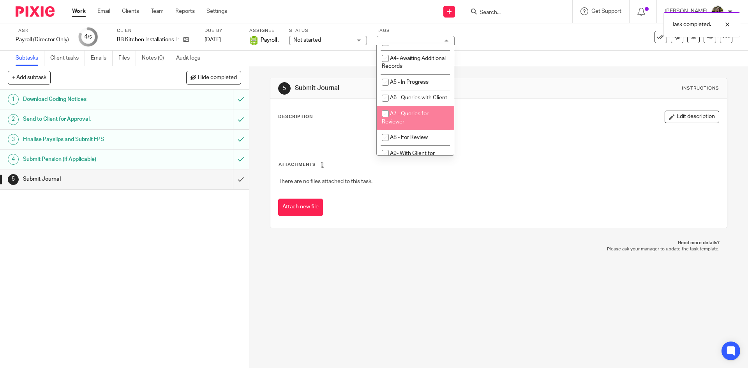
scroll to position [390, 0]
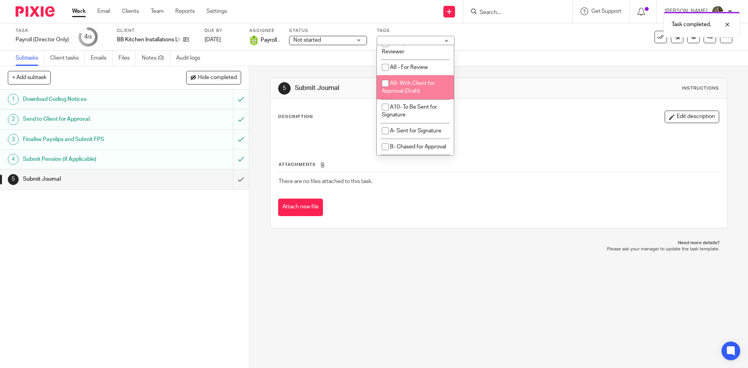
click at [407, 99] on li "A9- With Client for Approval (Draft)" at bounding box center [415, 87] width 77 height 24
checkbox input "true"
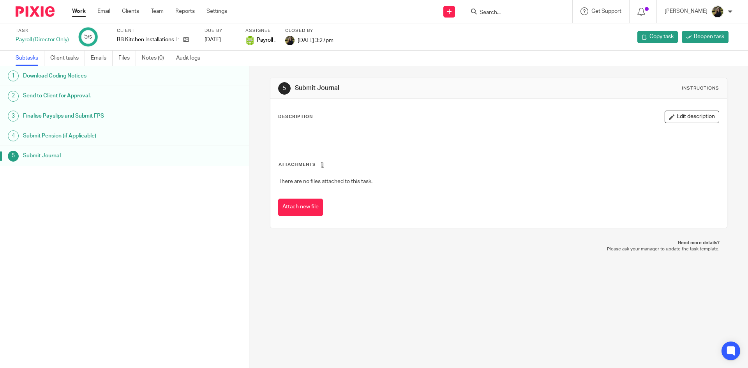
click at [508, 11] on input "Search" at bounding box center [514, 12] width 70 height 7
type input "th"
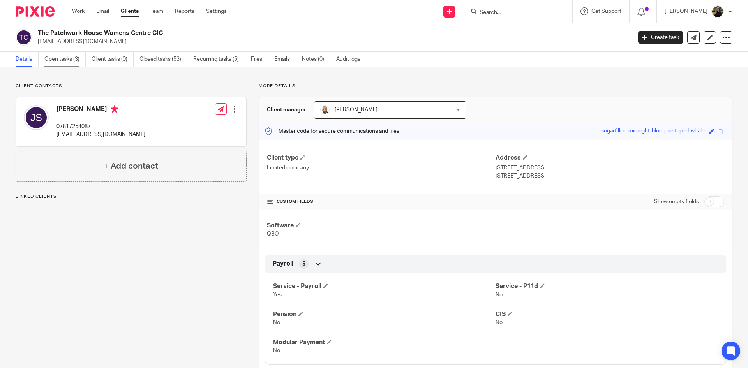
click at [72, 54] on link "Open tasks (3)" at bounding box center [64, 59] width 41 height 15
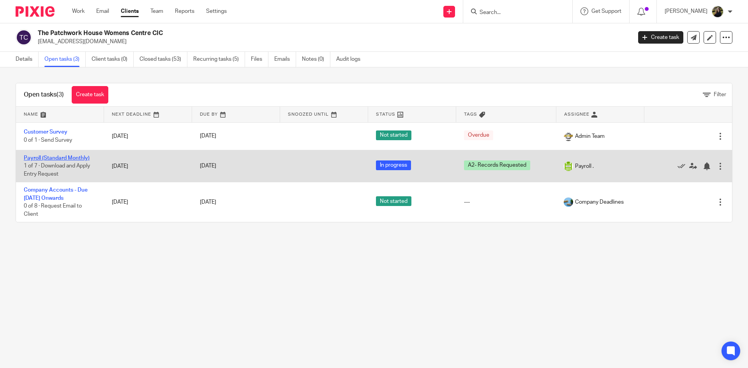
click at [48, 160] on link "Payroll (Standard Monthly)" at bounding box center [57, 158] width 66 height 5
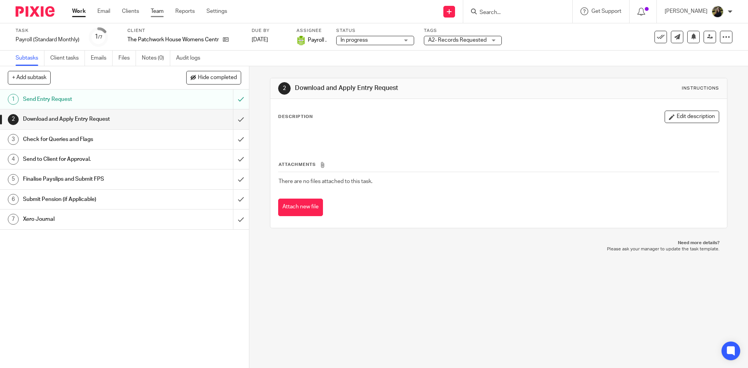
click at [158, 12] on link "Team" at bounding box center [157, 11] width 13 height 8
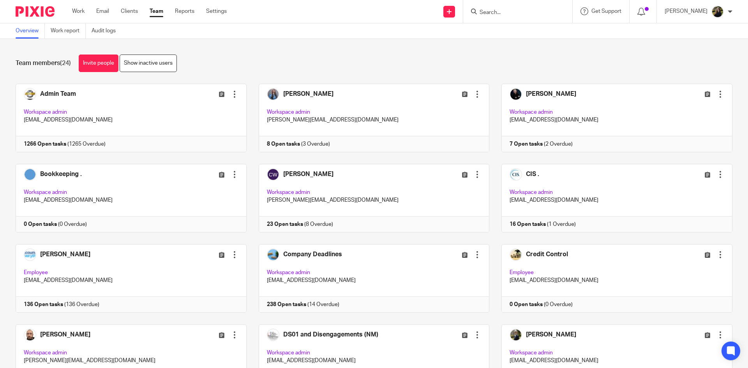
drag, startPoint x: 482, startPoint y: 16, endPoint x: 490, endPoint y: 12, distance: 9.4
click at [482, 17] on div at bounding box center [517, 11] width 109 height 23
click at [490, 11] on input "Search" at bounding box center [514, 12] width 70 height 7
type input "evolve"
click at [509, 27] on link at bounding box center [525, 31] width 97 height 12
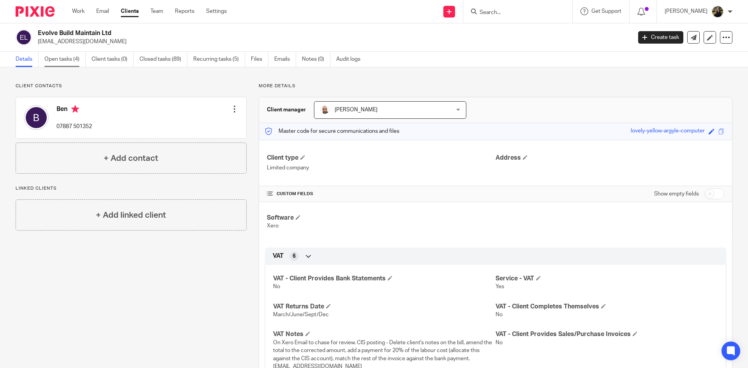
click at [73, 57] on link "Open tasks (4)" at bounding box center [64, 59] width 41 height 15
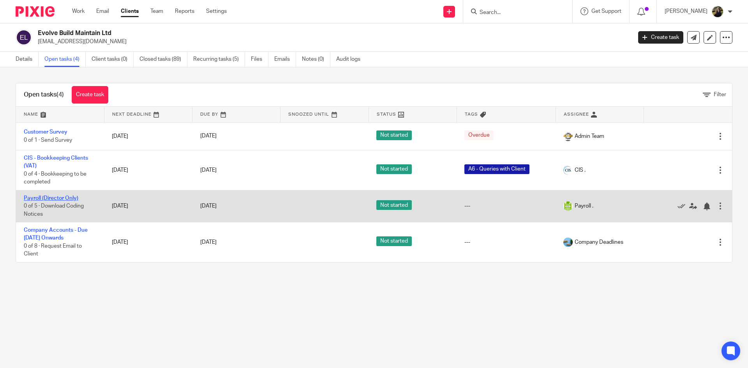
drag, startPoint x: 0, startPoint y: 0, endPoint x: 65, endPoint y: 197, distance: 207.2
click at [65, 197] on link "Payroll (Director Only)" at bounding box center [51, 198] width 55 height 5
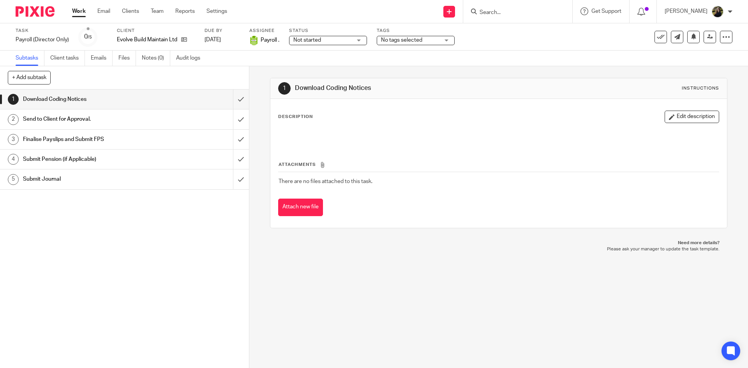
click at [293, 45] on div "Not started Not started" at bounding box center [328, 40] width 78 height 9
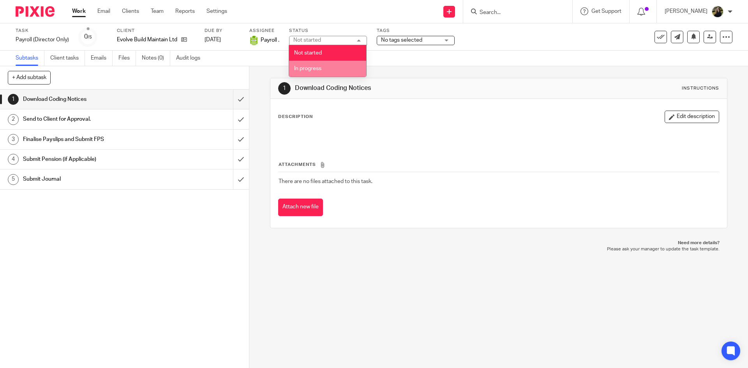
click at [306, 62] on li "In progress" at bounding box center [327, 69] width 77 height 16
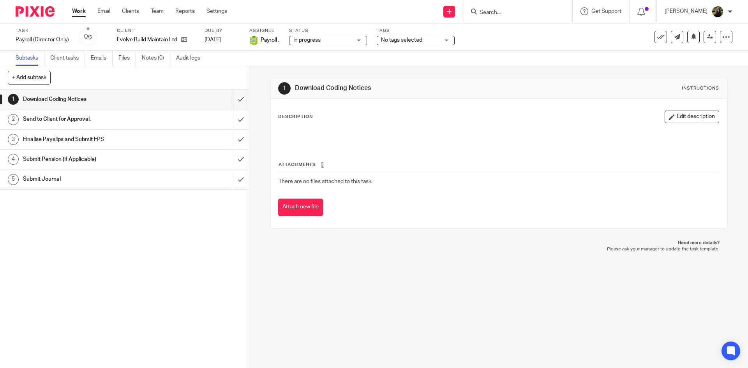
click at [418, 41] on span "No tags selected" at bounding box center [401, 39] width 41 height 5
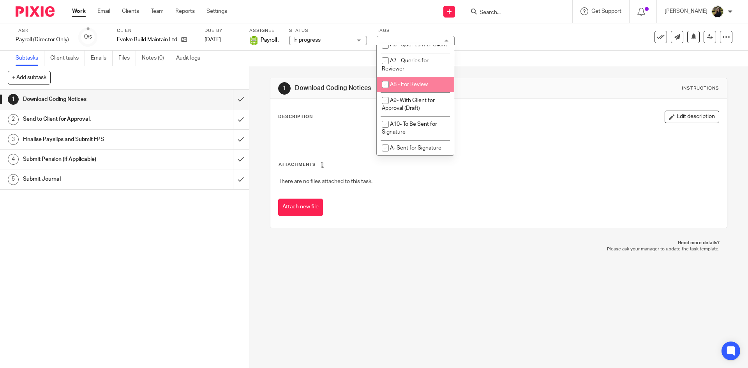
scroll to position [429, 0]
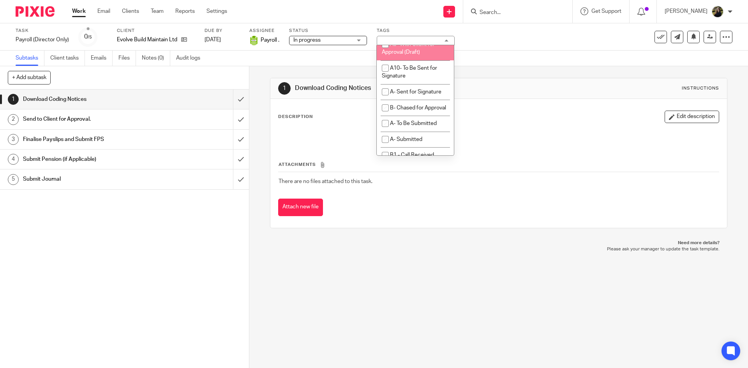
click at [398, 60] on li "A9- With Client for Approval (Draft)" at bounding box center [415, 48] width 77 height 24
checkbox input "true"
click at [232, 96] on input "submit" at bounding box center [124, 99] width 249 height 19
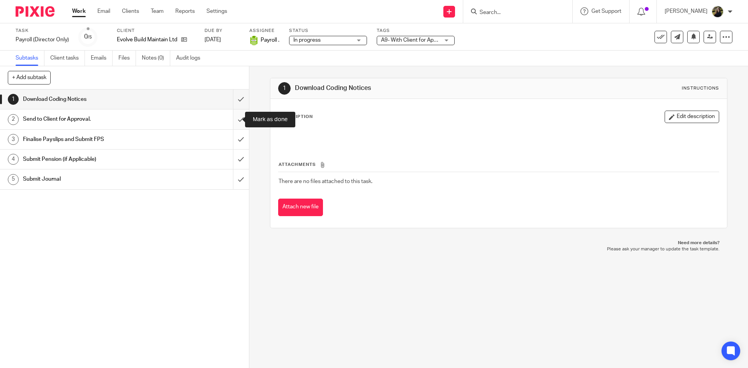
click at [234, 119] on input "submit" at bounding box center [124, 119] width 249 height 19
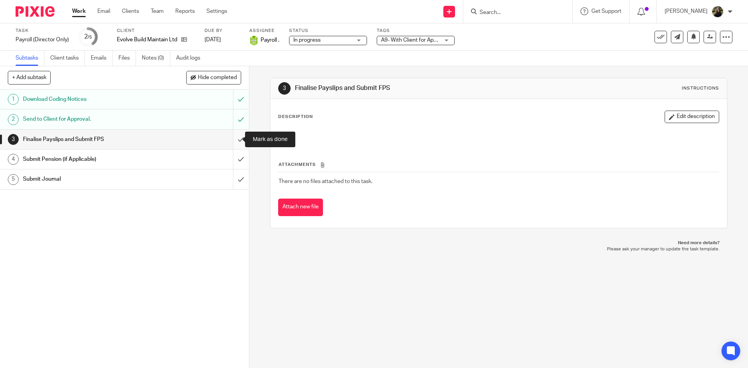
click at [233, 133] on input "submit" at bounding box center [124, 139] width 249 height 19
